Goal: Navigation & Orientation: Understand site structure

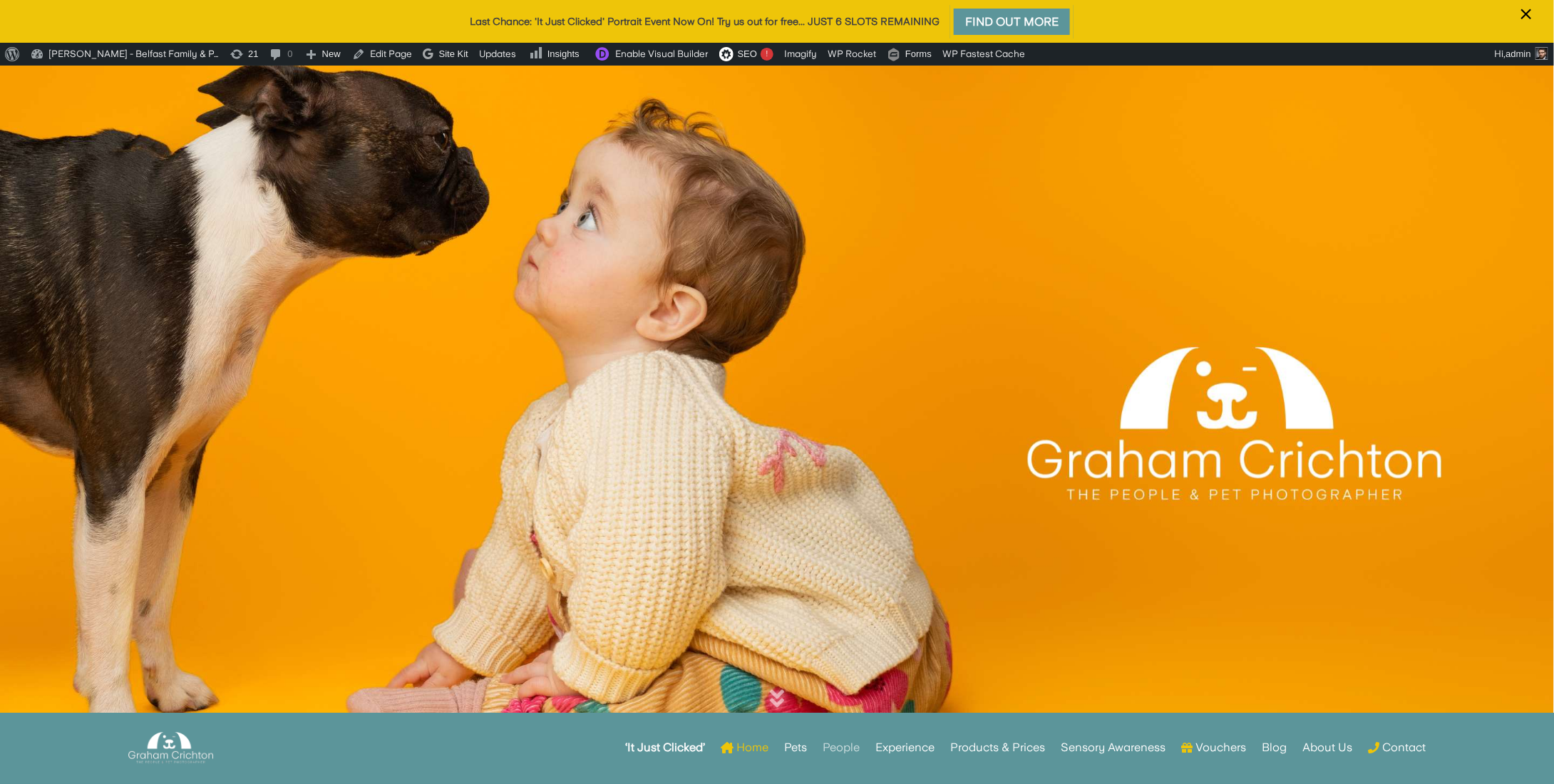
click at [845, 752] on link "People" at bounding box center [841, 747] width 37 height 55
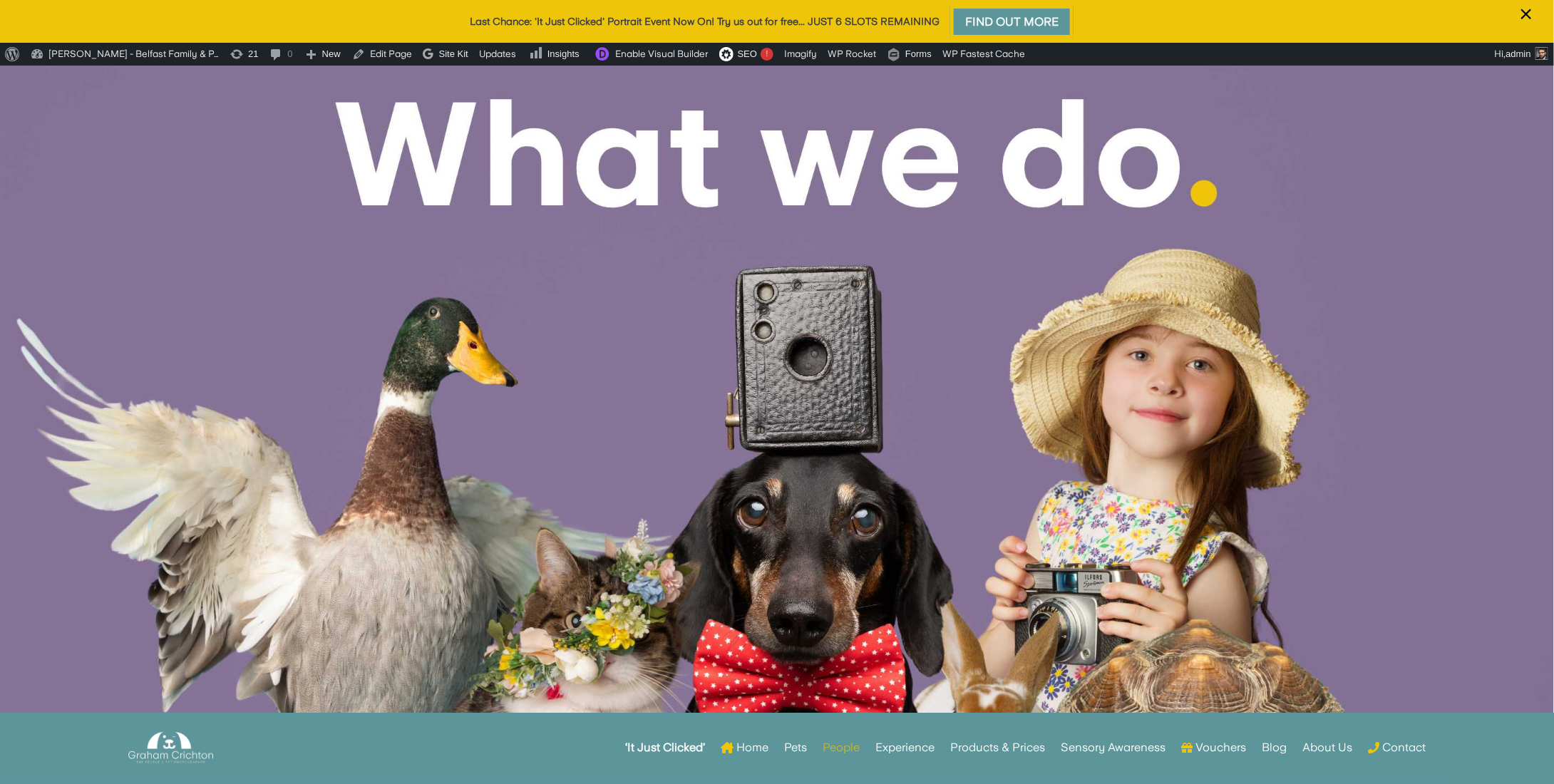
click at [847, 746] on link "People" at bounding box center [841, 747] width 37 height 55
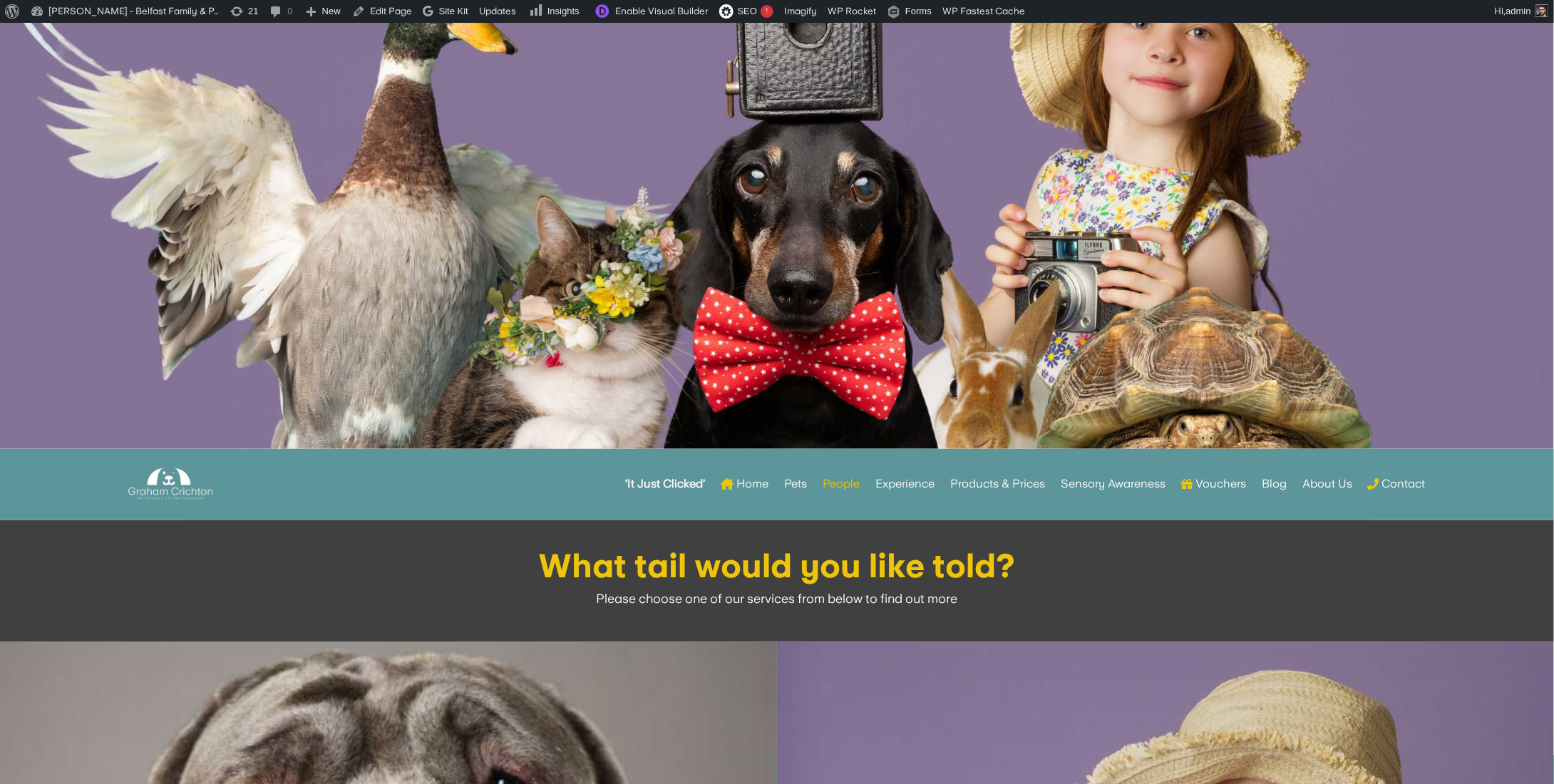
scroll to position [357, 0]
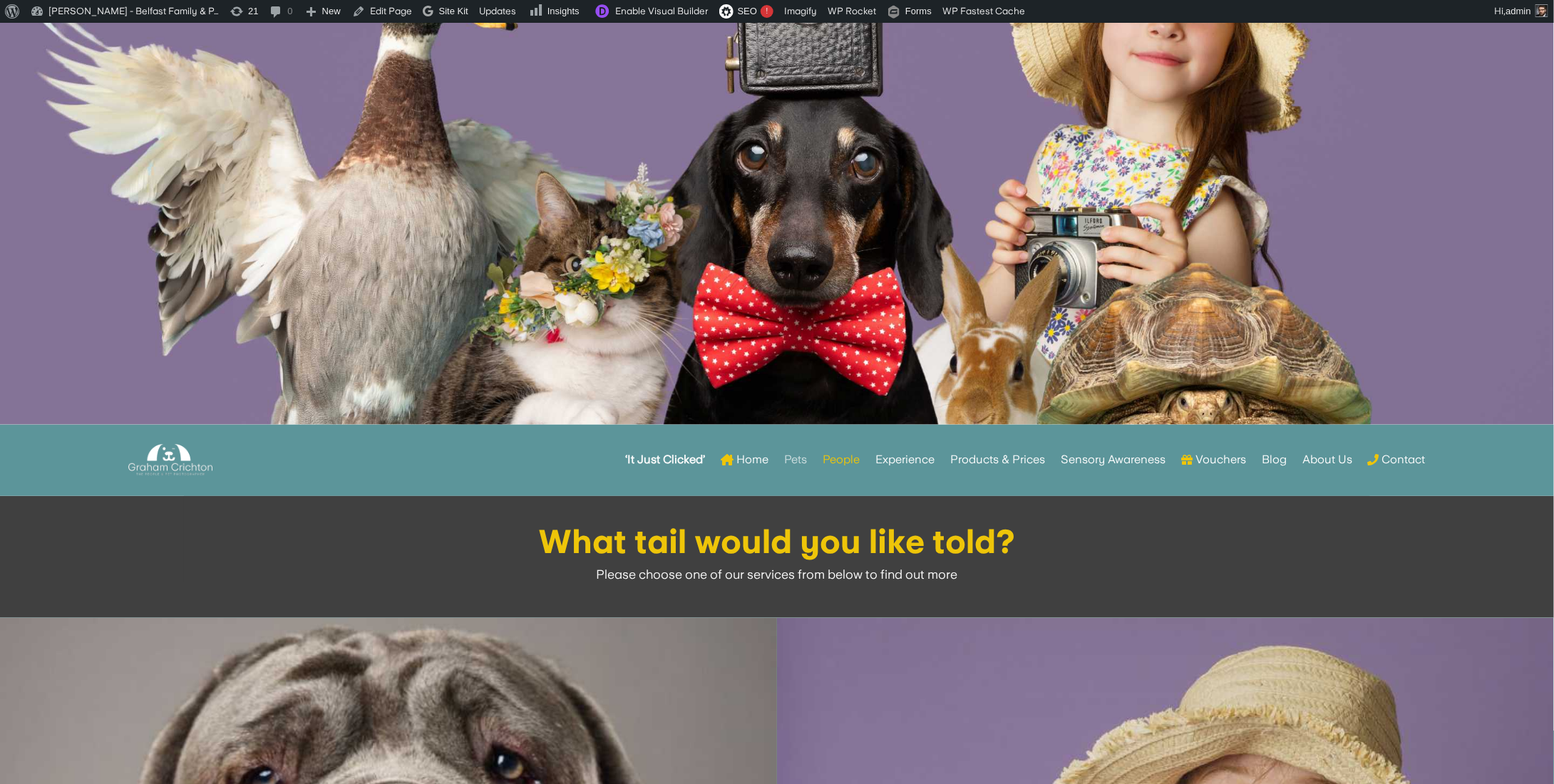
click at [797, 461] on link "Pets" at bounding box center [795, 459] width 23 height 55
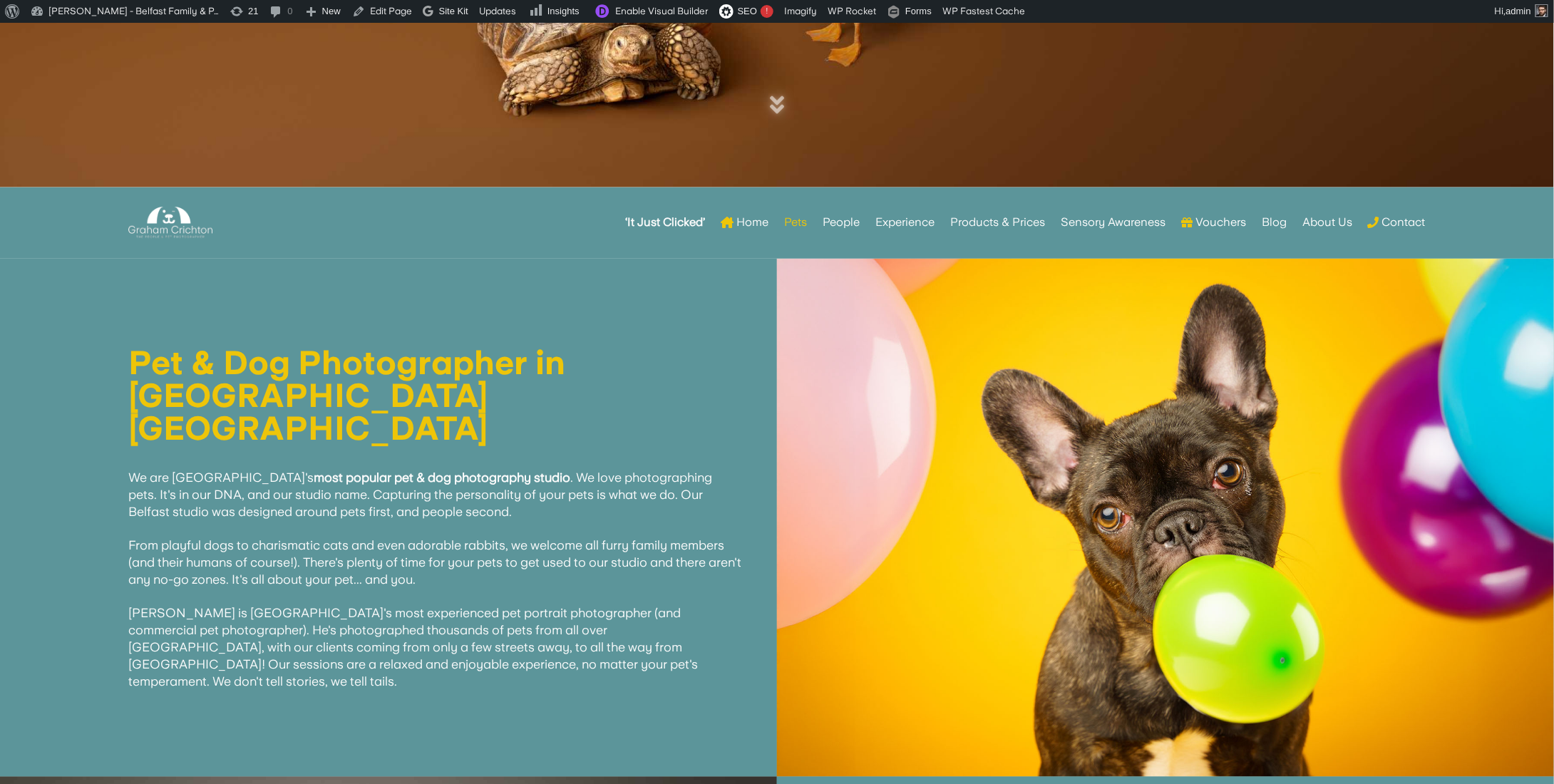
scroll to position [677, 0]
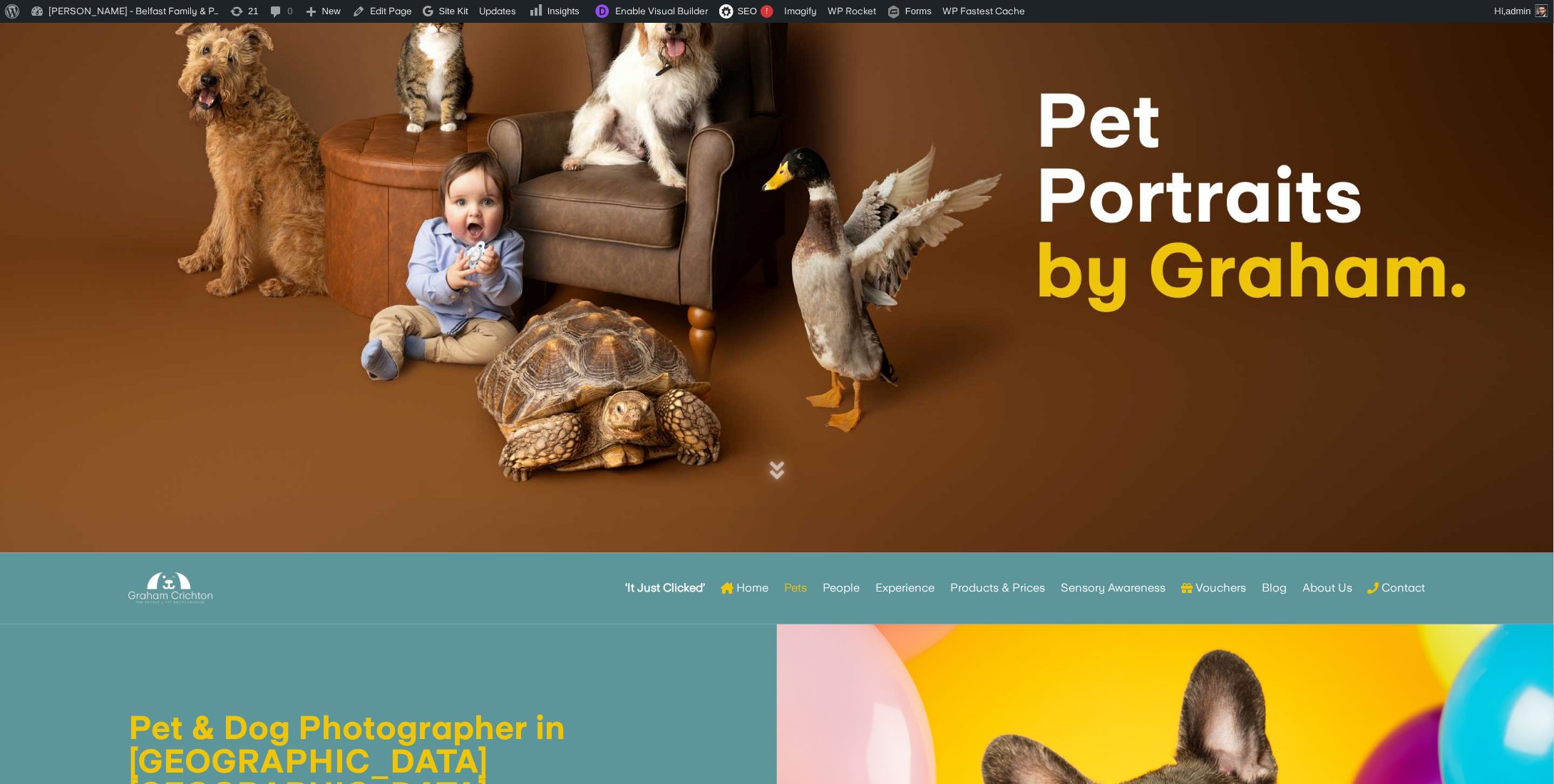
scroll to position [285, 0]
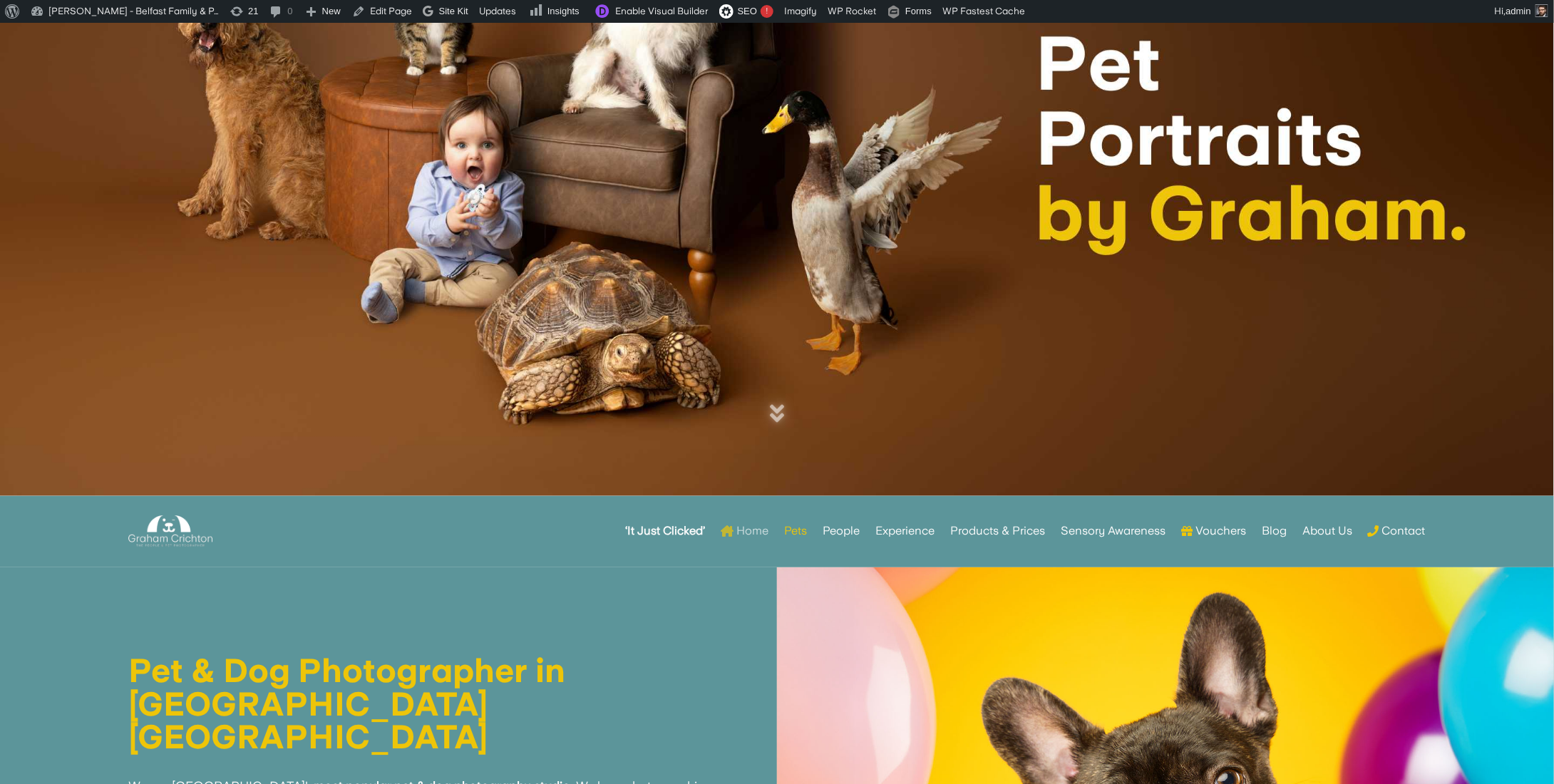
click at [746, 531] on link "Home" at bounding box center [744, 531] width 48 height 55
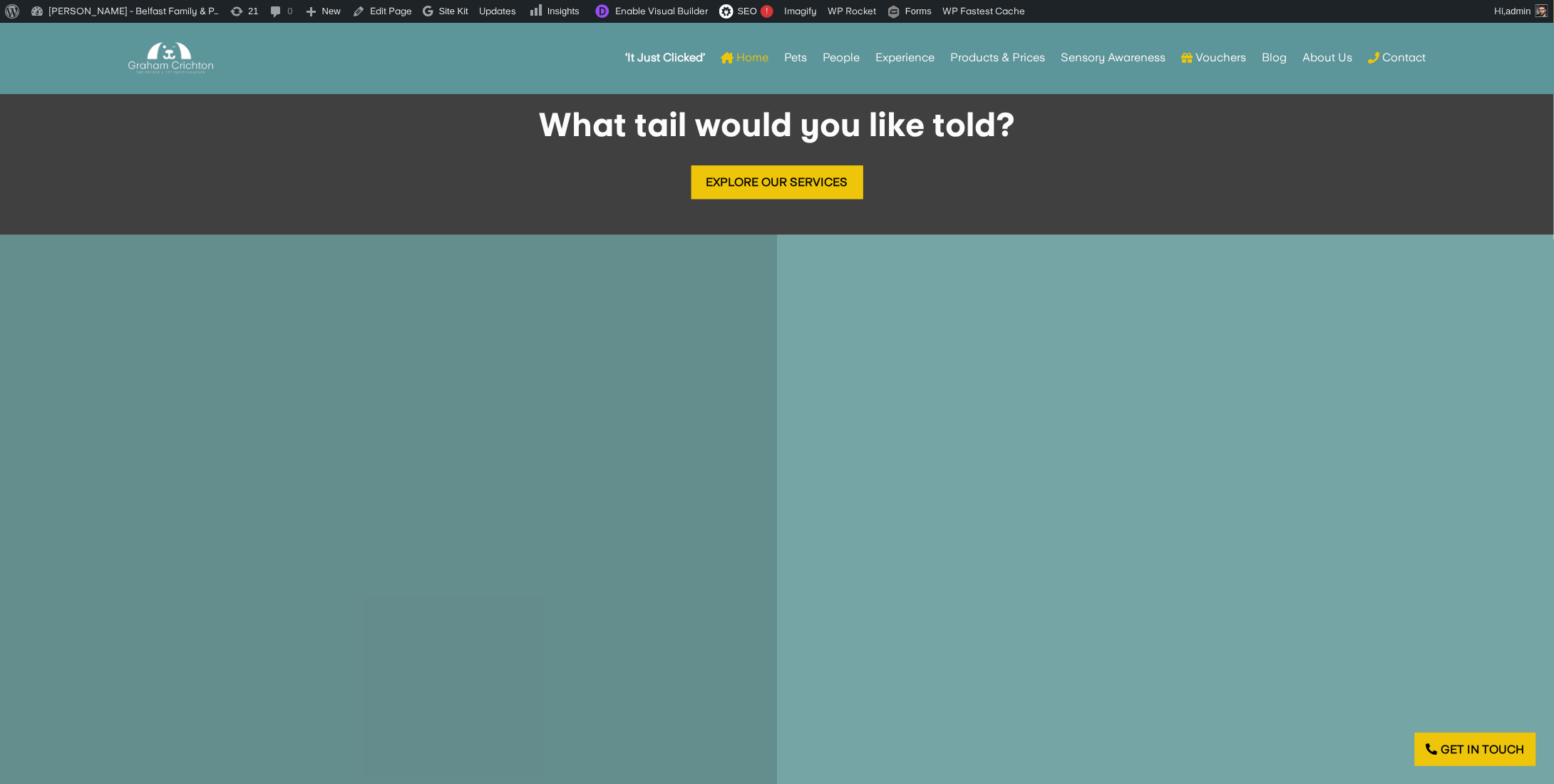
scroll to position [1782, 0]
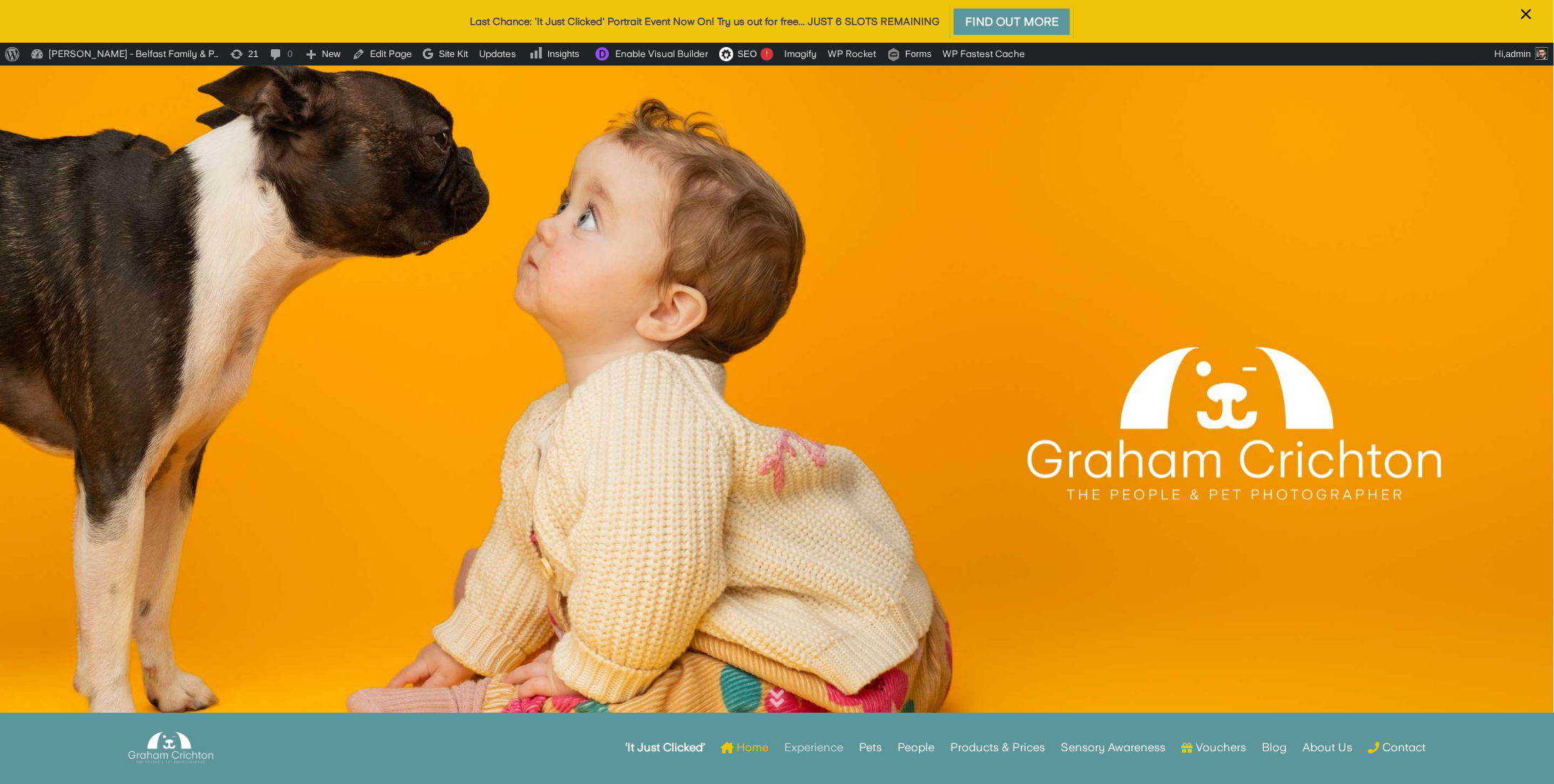
click at [825, 749] on link "Experience" at bounding box center [813, 747] width 59 height 55
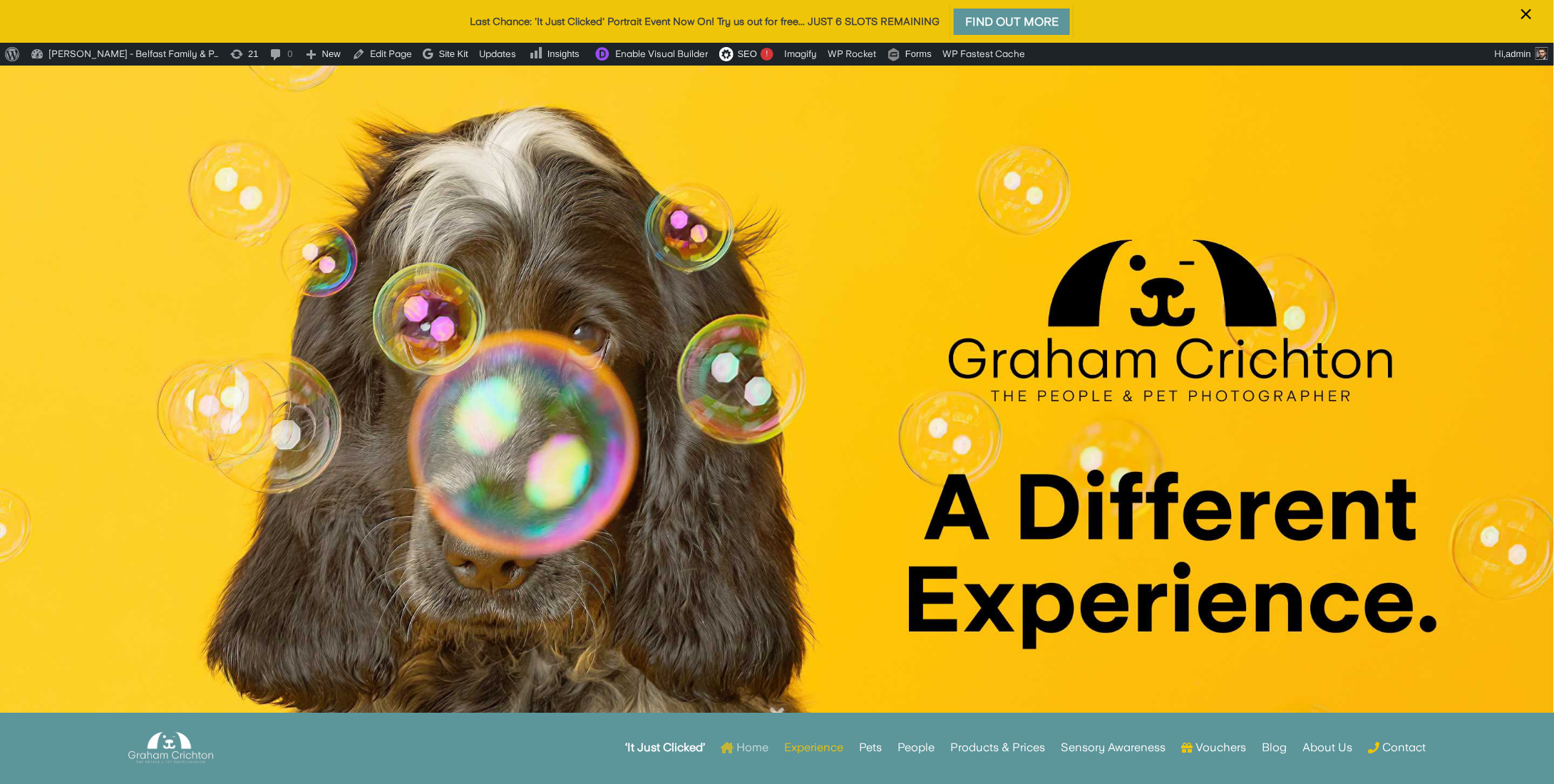
click at [736, 746] on link "Home" at bounding box center [744, 747] width 48 height 55
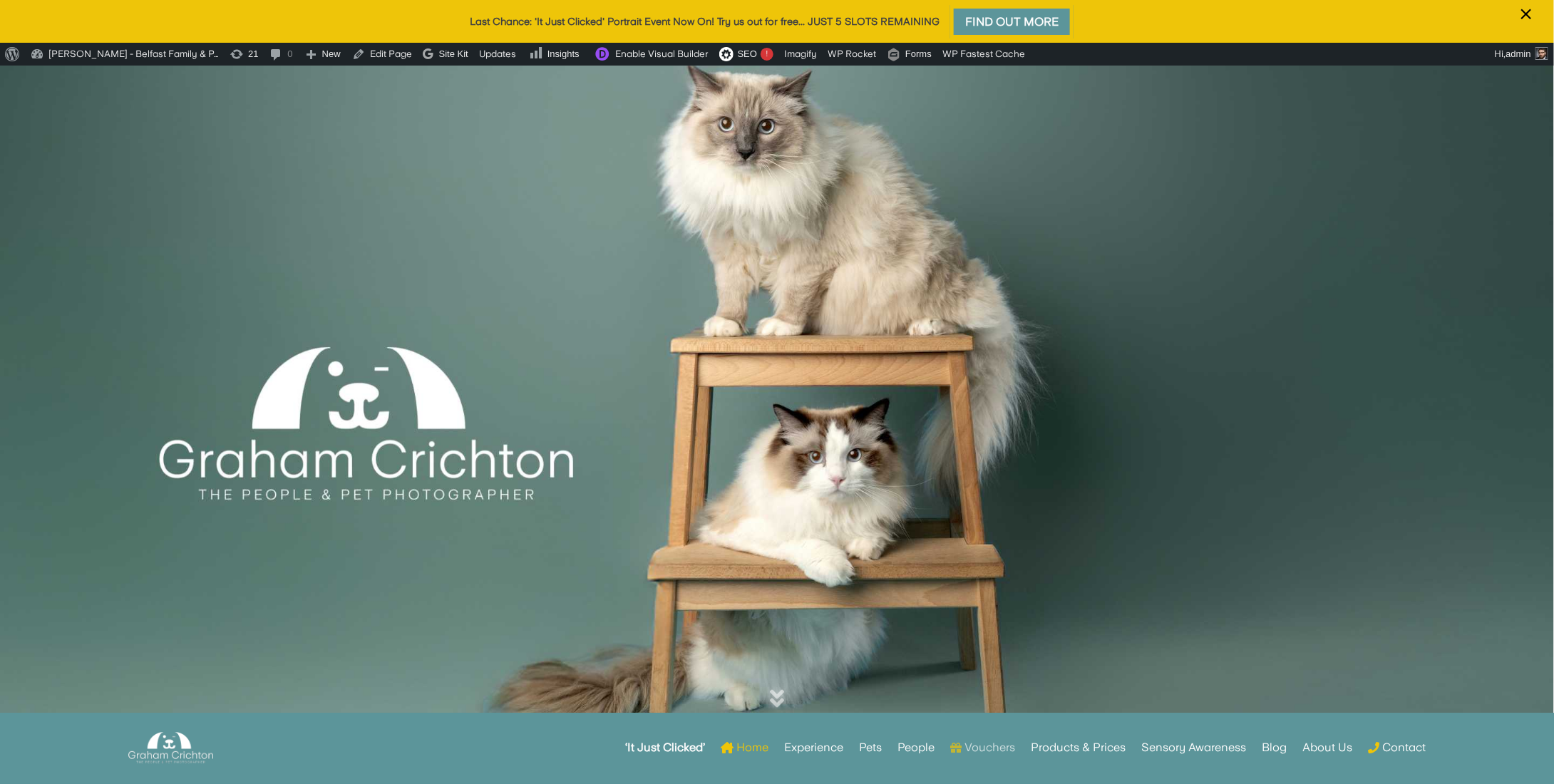
click at [972, 746] on link "Vouchers" at bounding box center [983, 747] width 65 height 55
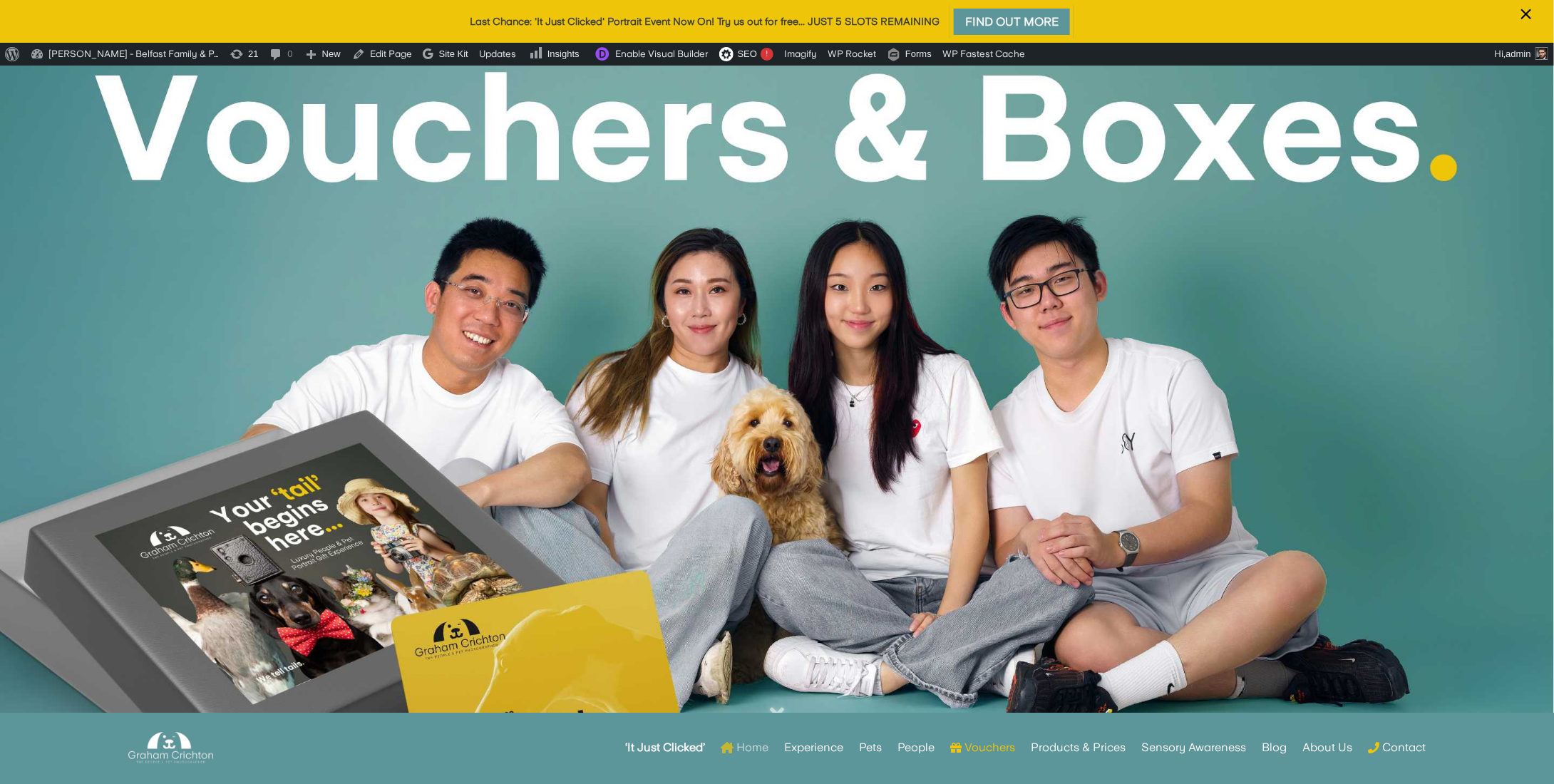
click at [753, 752] on link "Home" at bounding box center [744, 747] width 48 height 55
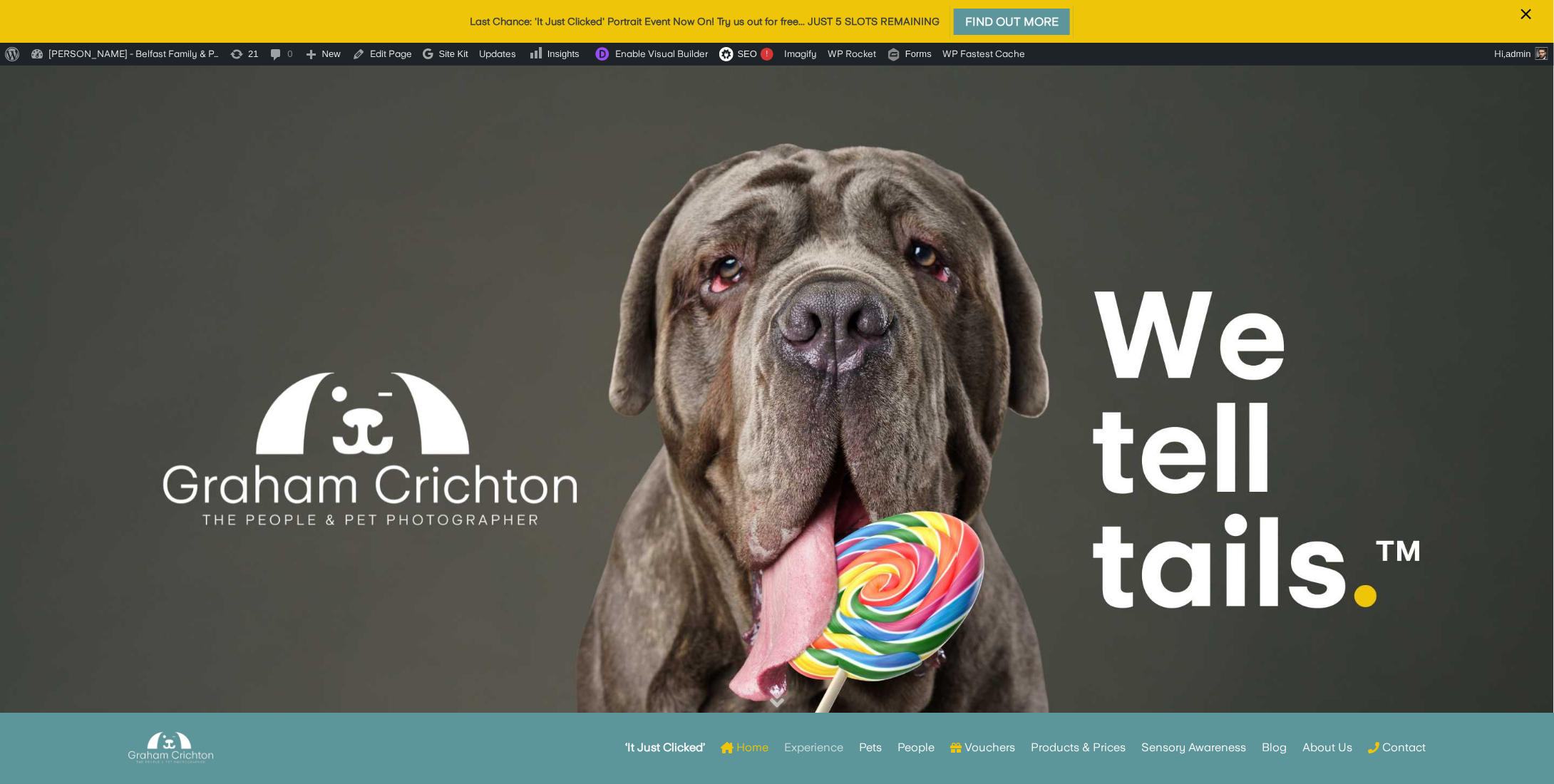
click at [817, 744] on link "Experience" at bounding box center [813, 747] width 59 height 55
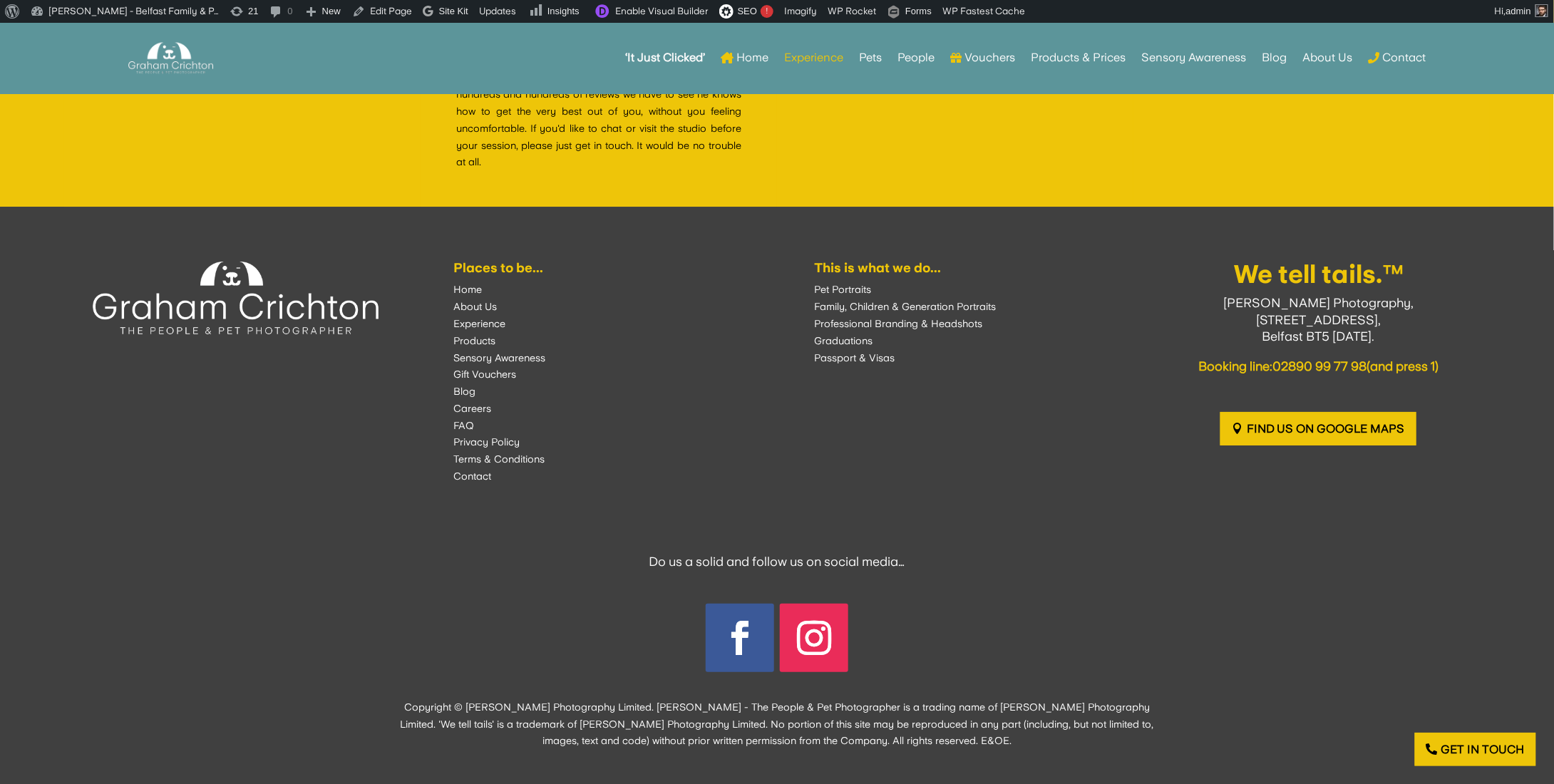
scroll to position [5188, 0]
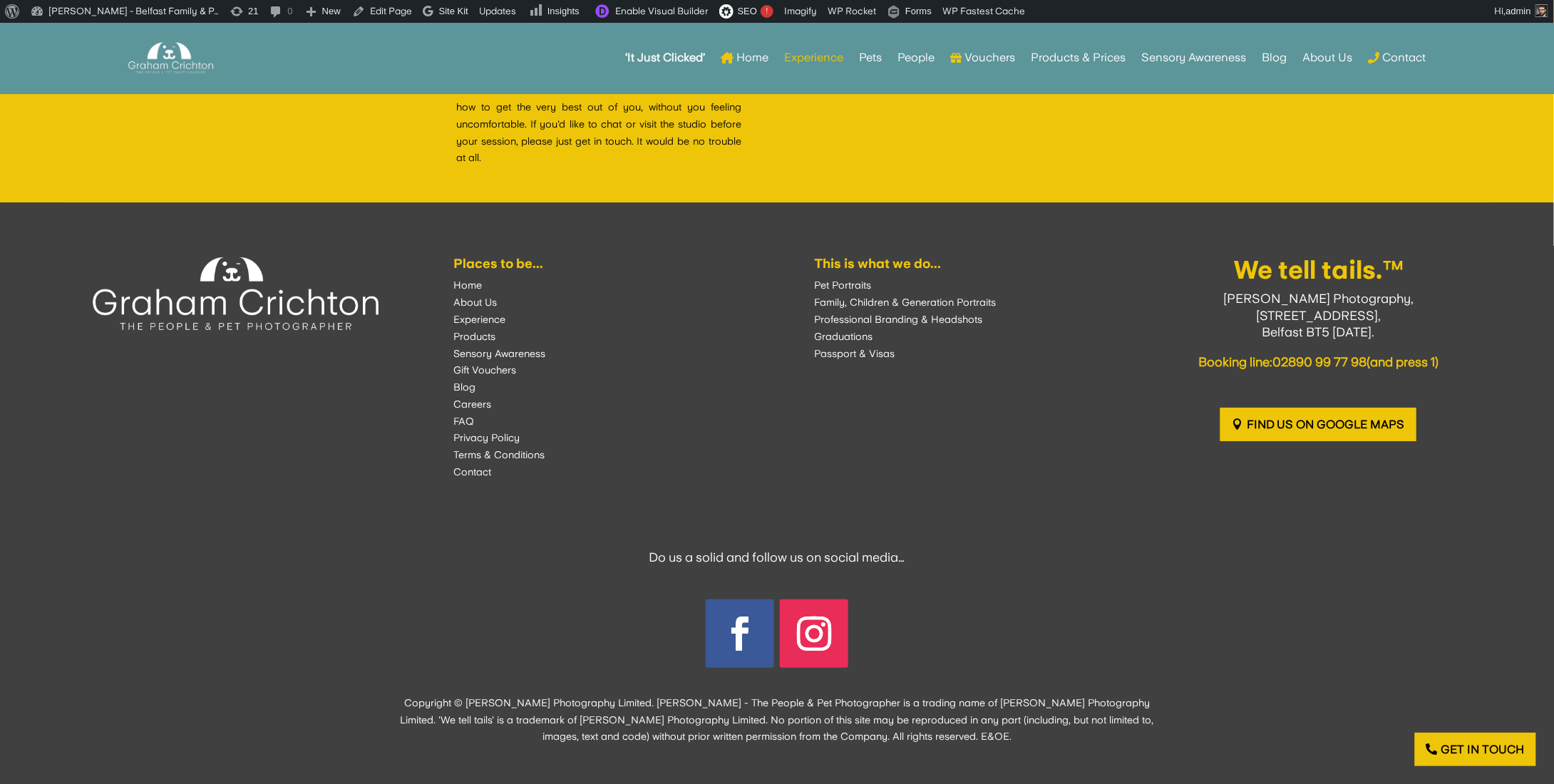
click at [463, 416] on font "FAQ" at bounding box center [463, 421] width 21 height 11
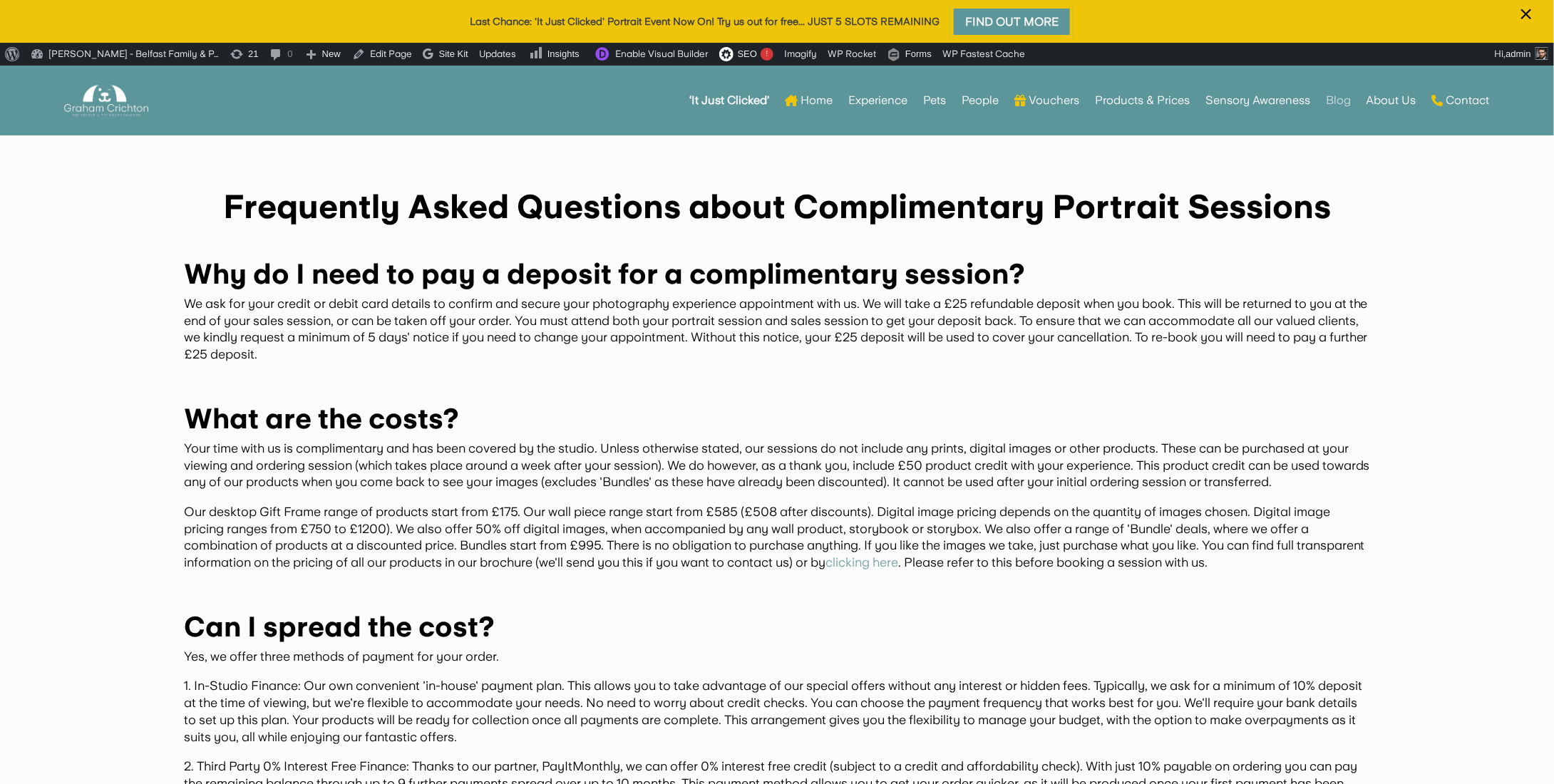
click at [1337, 102] on link "Blog" at bounding box center [1338, 100] width 25 height 55
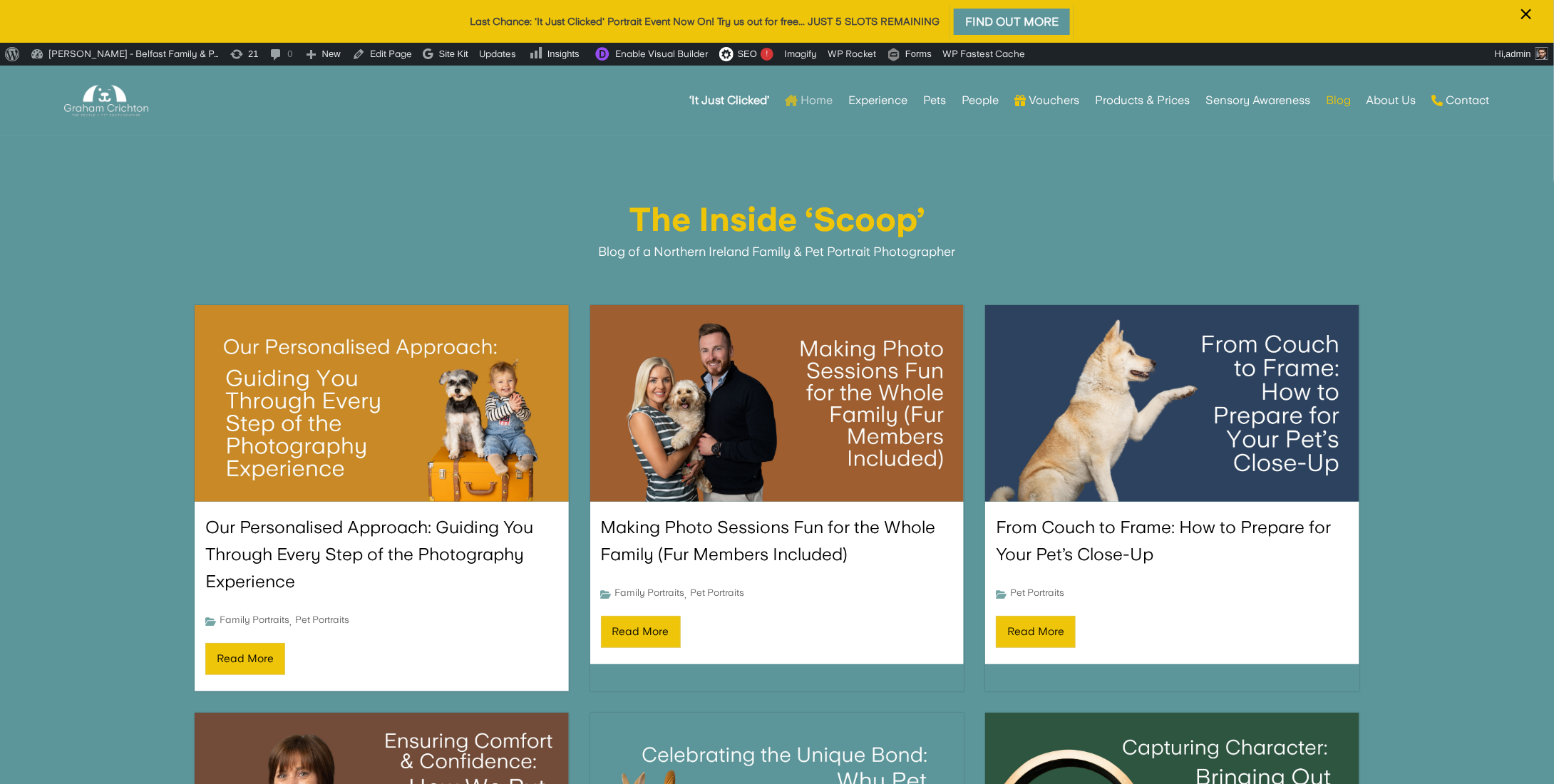
click at [815, 100] on link "Home" at bounding box center [808, 100] width 48 height 55
